Goal: Task Accomplishment & Management: Manage account settings

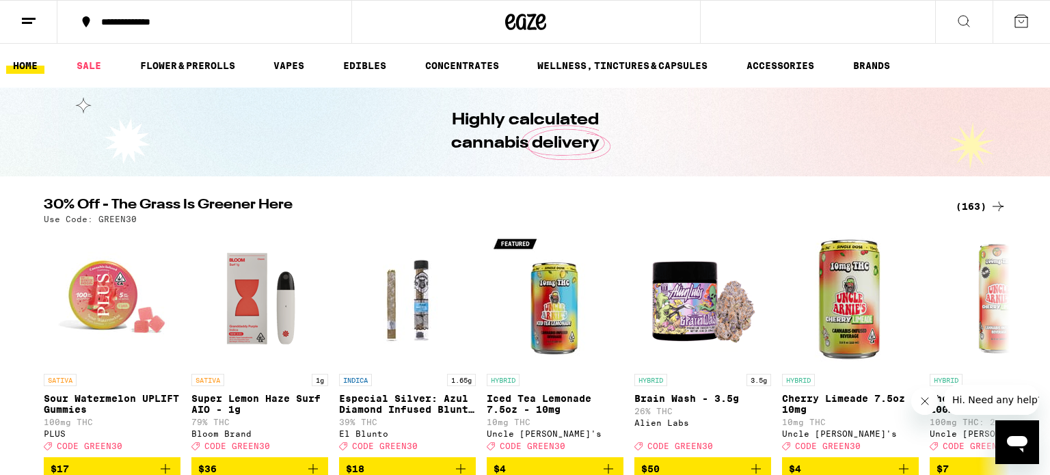
click at [21, 21] on icon at bounding box center [29, 21] width 16 height 16
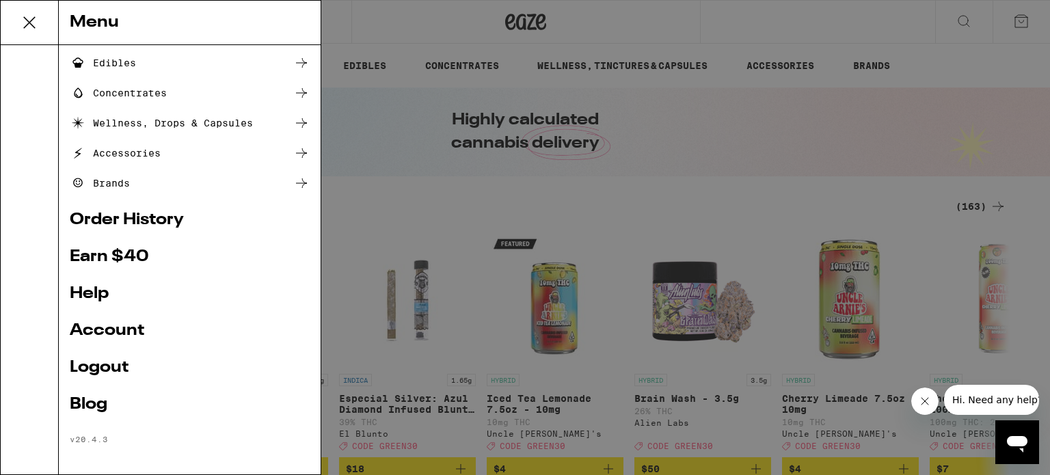
scroll to position [150, 0]
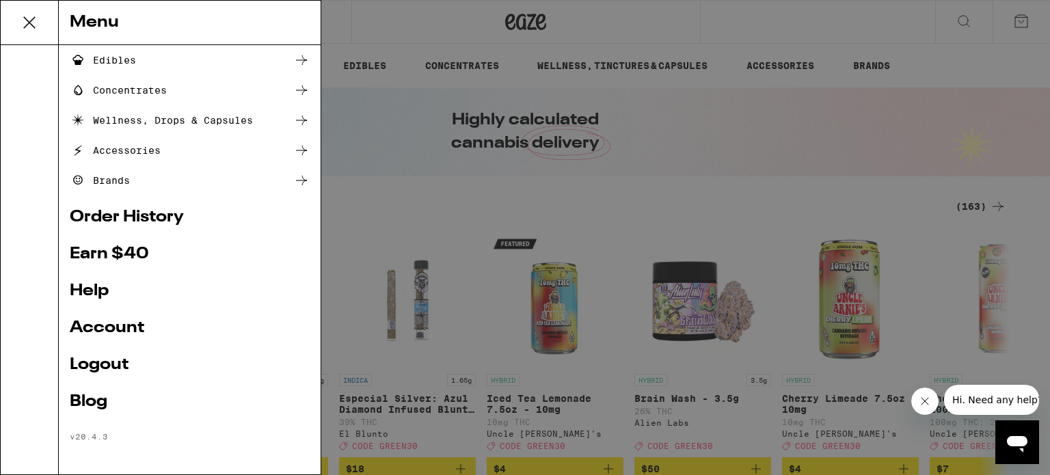
click at [111, 365] on link "Logout" at bounding box center [190, 365] width 240 height 16
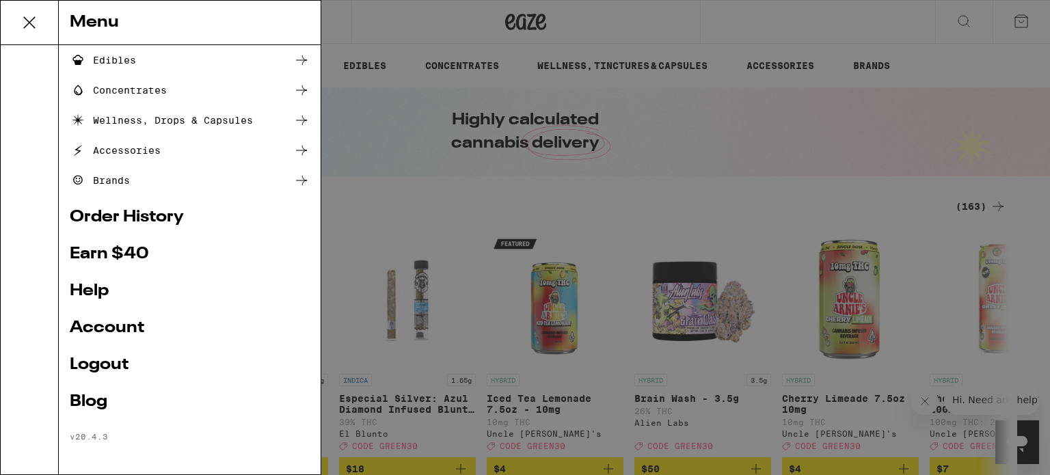
scroll to position [60, 0]
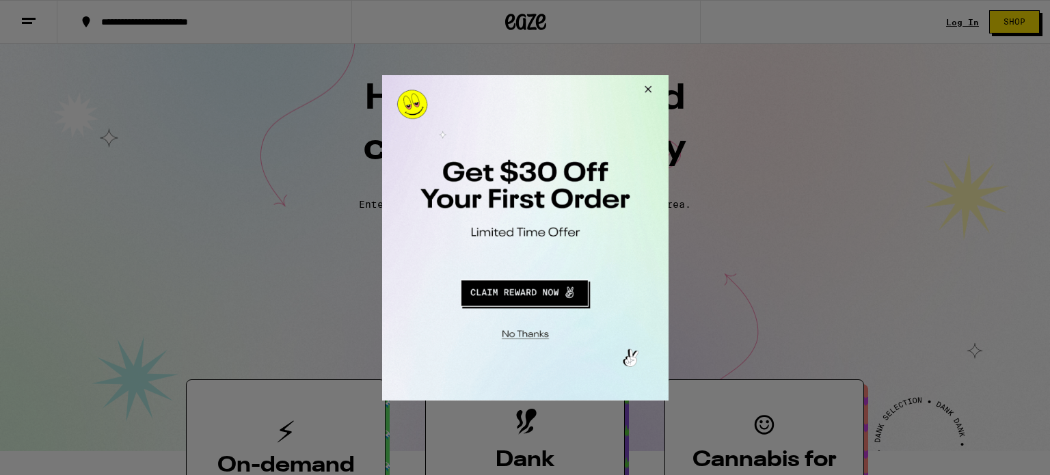
click at [648, 90] on button "Close Modal" at bounding box center [645, 91] width 37 height 33
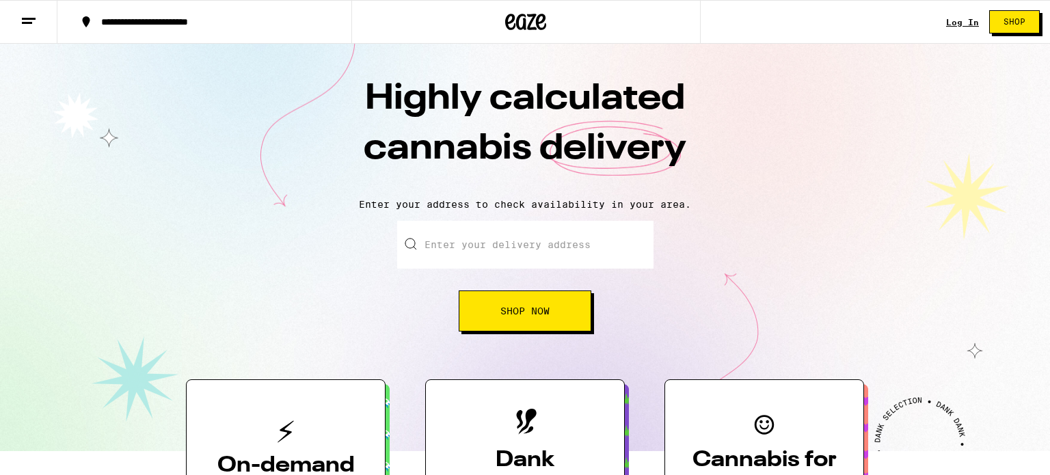
click at [961, 21] on link "Log In" at bounding box center [962, 22] width 33 height 9
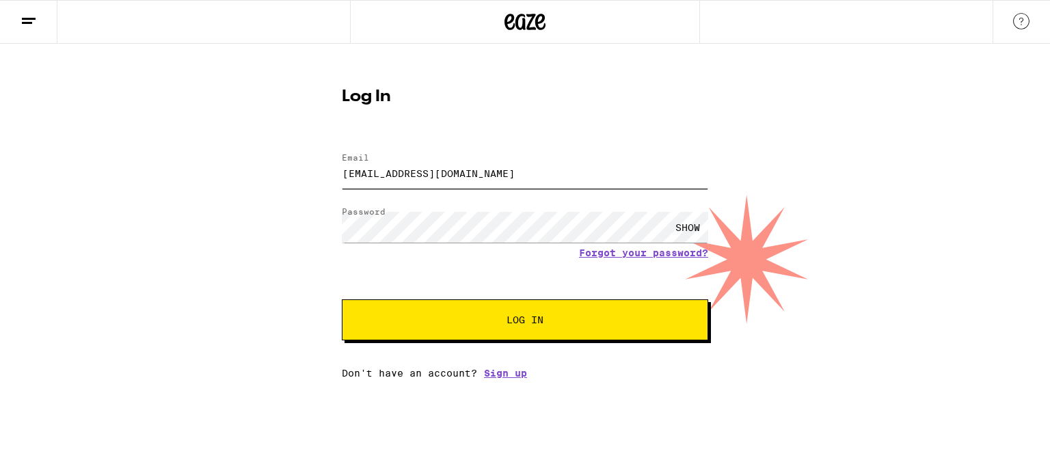
click at [612, 170] on input "[EMAIL_ADDRESS][DOMAIN_NAME]" at bounding box center [525, 173] width 366 height 31
type input "k"
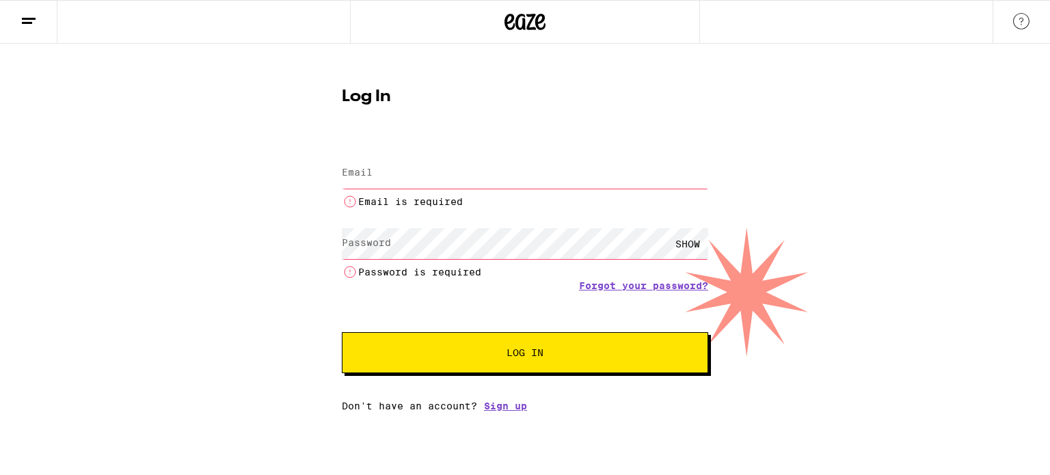
click at [370, 180] on input "Email" at bounding box center [525, 173] width 366 height 31
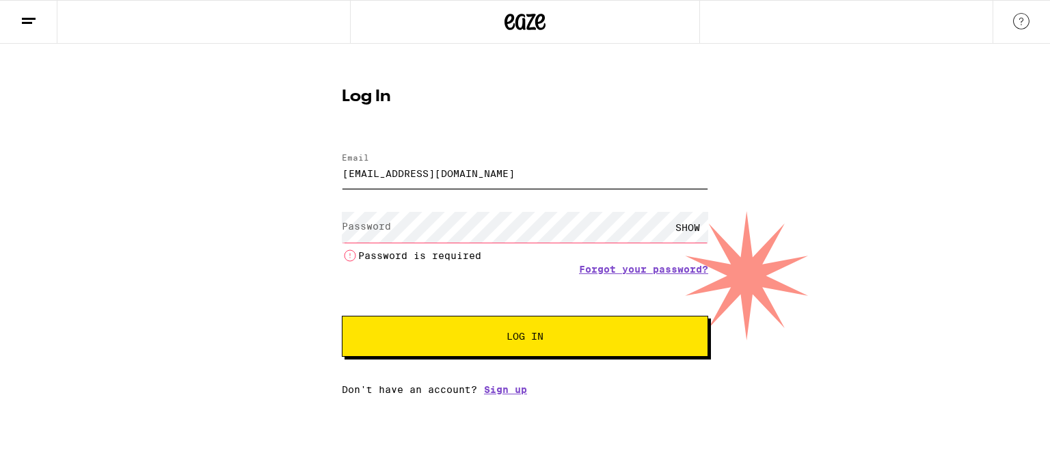
type input "[EMAIL_ADDRESS][DOMAIN_NAME]"
click at [351, 223] on label "Password" at bounding box center [366, 226] width 49 height 11
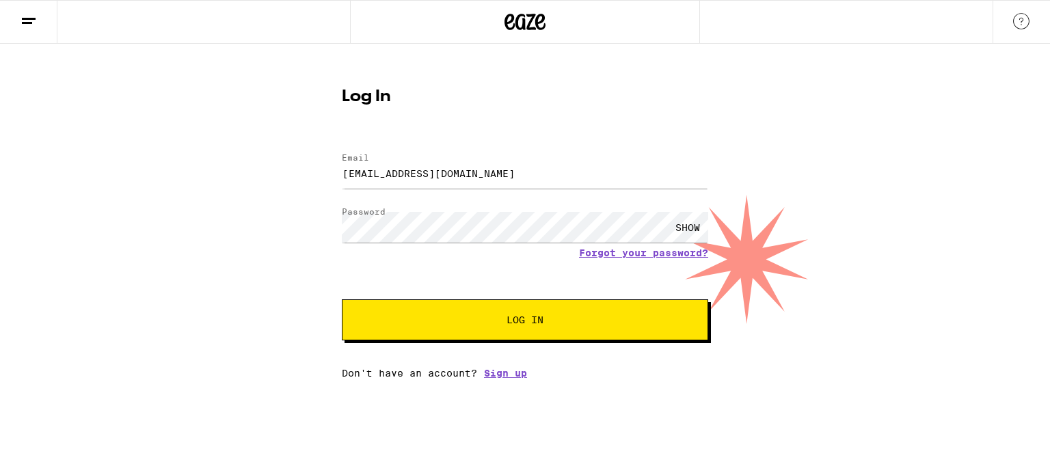
click at [686, 226] on div "SHOW" at bounding box center [687, 227] width 41 height 31
click at [385, 339] on button "Log In" at bounding box center [525, 319] width 366 height 41
